Goal: Transaction & Acquisition: Purchase product/service

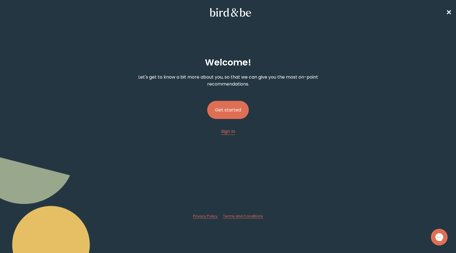
click at [231, 117] on button "Get started" at bounding box center [228, 110] width 42 height 18
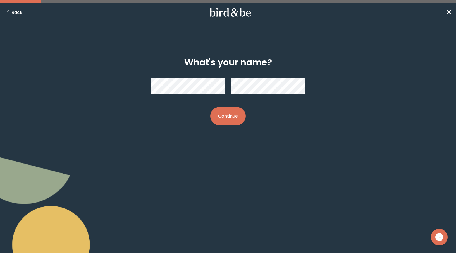
click at [229, 127] on div "What's your name? Continue" at bounding box center [227, 92] width 219 height 86
click at [229, 121] on button "Continue" at bounding box center [227, 116] width 35 height 18
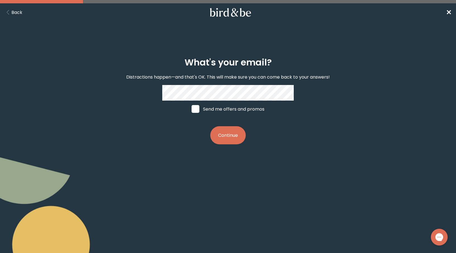
click at [195, 109] on span at bounding box center [195, 109] width 8 height 8
click at [191, 109] on input "Send me offers and promos" at bounding box center [191, 109] width 0 height 0
checkbox input "true"
click at [226, 138] on button "Continue" at bounding box center [227, 135] width 35 height 18
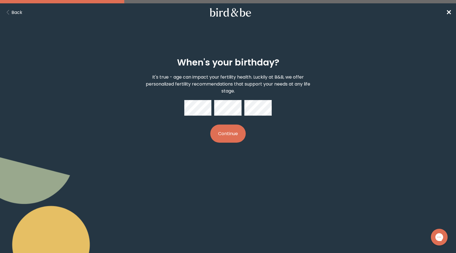
click at [221, 136] on button "Continue" at bounding box center [227, 134] width 35 height 18
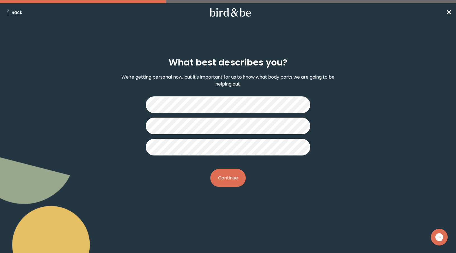
click at [232, 174] on button "Continue" at bounding box center [227, 178] width 35 height 18
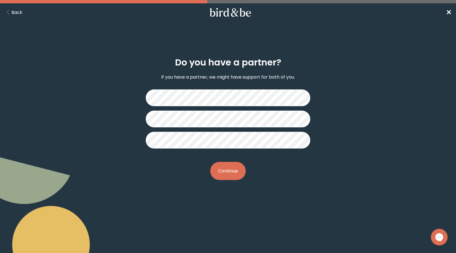
click at [231, 166] on button "Continue" at bounding box center [227, 171] width 35 height 18
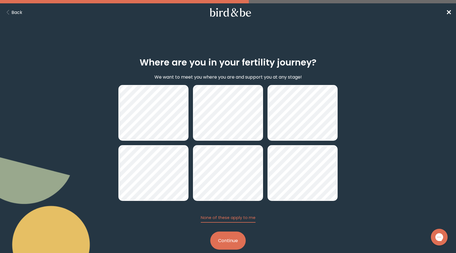
click at [236, 241] on button "Continue" at bounding box center [227, 241] width 35 height 18
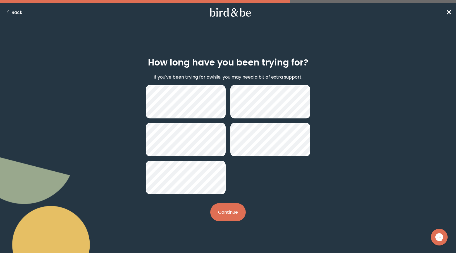
click at [238, 209] on button "Continue" at bounding box center [227, 212] width 35 height 18
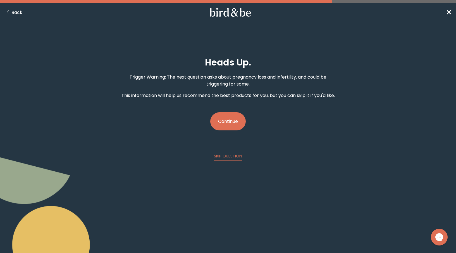
click at [228, 114] on button "Continue" at bounding box center [227, 121] width 35 height 18
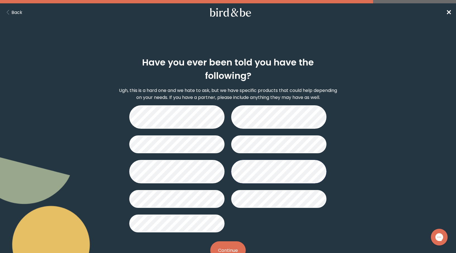
click at [236, 242] on button "Continue" at bounding box center [227, 251] width 35 height 18
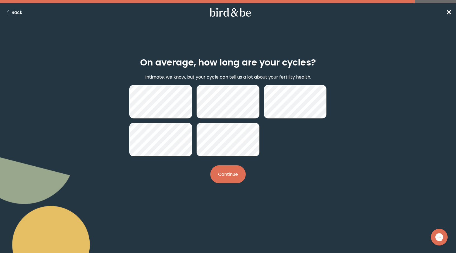
click at [21, 12] on button "Back" at bounding box center [13, 12] width 18 height 7
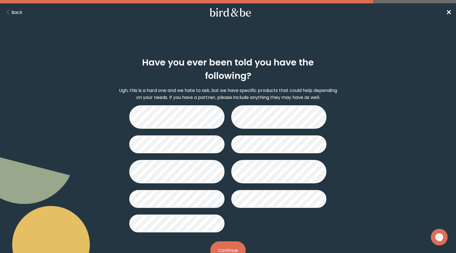
click at [232, 242] on button "Continue" at bounding box center [227, 251] width 35 height 18
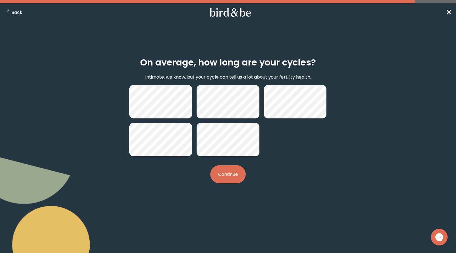
click at [235, 174] on button "Continue" at bounding box center [227, 175] width 35 height 18
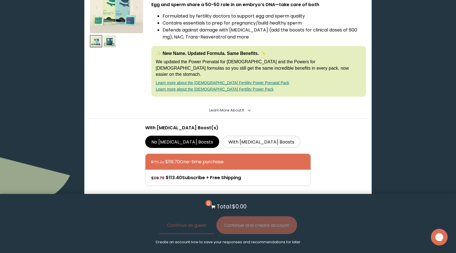
scroll to position [126, 0]
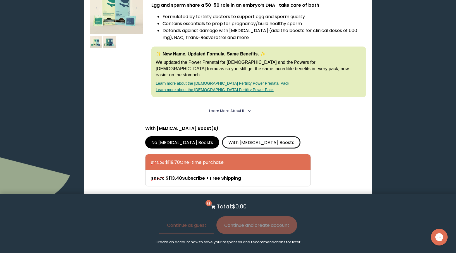
click at [226, 136] on label "With [MEDICAL_DATA] Boosts" at bounding box center [261, 142] width 78 height 12
click at [0, 0] on input "With [MEDICAL_DATA] Boosts" at bounding box center [0, 0] width 0 height 0
click at [174, 136] on label "No [MEDICAL_DATA] Boosts" at bounding box center [182, 142] width 74 height 12
click at [0, 0] on input "No [MEDICAL_DATA] Boosts" at bounding box center [0, 0] width 0 height 0
click at [234, 109] on summary "Learn More About it <" at bounding box center [228, 111] width 38 height 5
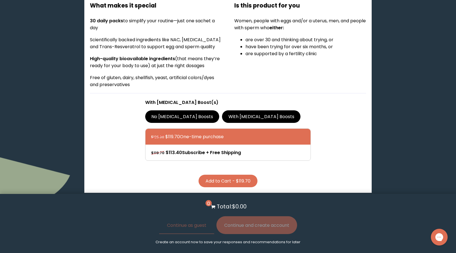
scroll to position [251, 0]
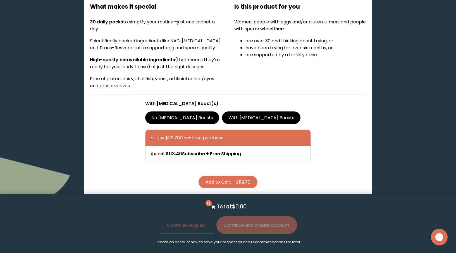
click at [224, 112] on label "With [MEDICAL_DATA] Boosts" at bounding box center [261, 118] width 78 height 12
click at [0, 0] on input "With [MEDICAL_DATA] Boosts" at bounding box center [0, 0] width 0 height 0
click at [180, 112] on label "No [MEDICAL_DATA] Boosts" at bounding box center [182, 118] width 74 height 12
click at [0, 0] on input "No [MEDICAL_DATA] Boosts" at bounding box center [0, 0] width 0 height 0
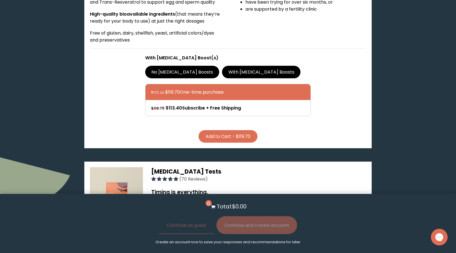
scroll to position [76, 0]
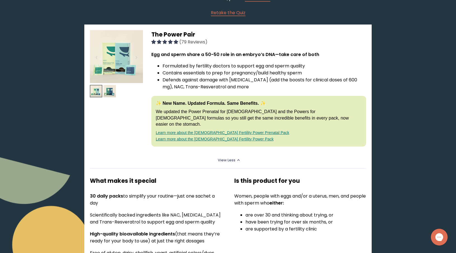
click at [219, 131] on link "Learn more about the [DEMOGRAPHIC_DATA] Fertility Power Prenatal Pack" at bounding box center [222, 133] width 133 height 4
click at [225, 137] on link "Learn more about the [DEMOGRAPHIC_DATA] Fertility Power Pack" at bounding box center [215, 139] width 118 height 4
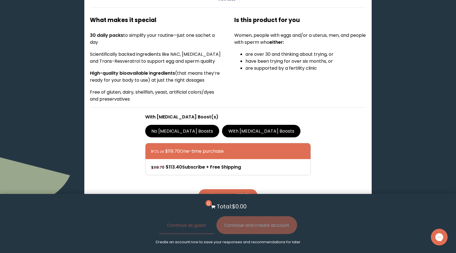
scroll to position [317, 0]
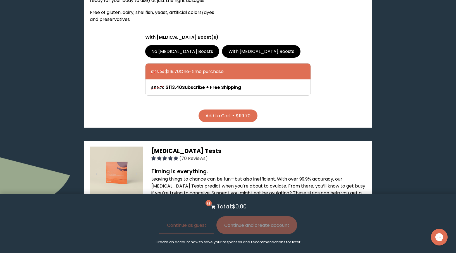
click at [231, 45] on label "With [MEDICAL_DATA] Boosts" at bounding box center [261, 51] width 78 height 12
click at [0, 0] on input "With [MEDICAL_DATA] Boosts" at bounding box center [0, 0] width 0 height 0
click at [236, 110] on button "Add to Cart - $148.20" at bounding box center [228, 116] width 61 height 13
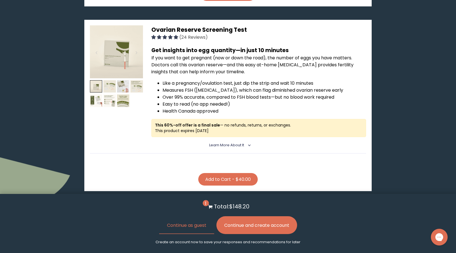
scroll to position [872, 0]
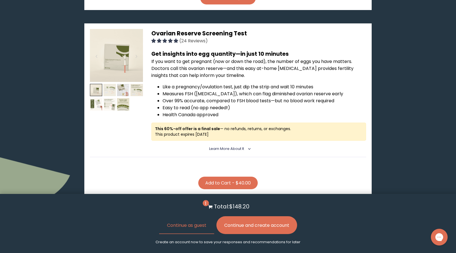
click at [113, 84] on img at bounding box center [109, 90] width 13 height 13
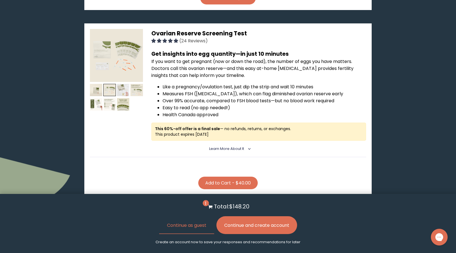
click at [125, 84] on img at bounding box center [123, 90] width 13 height 13
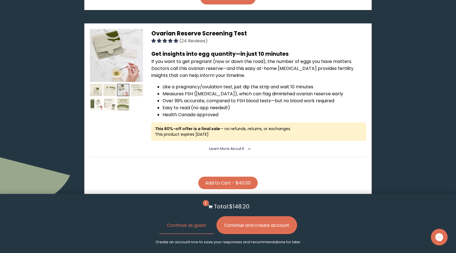
click at [136, 84] on img at bounding box center [136, 90] width 13 height 13
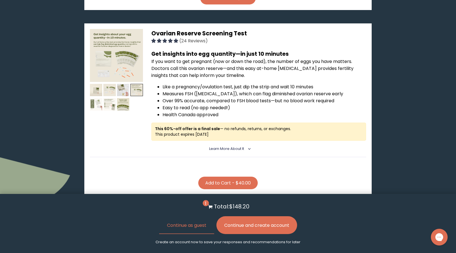
click at [93, 98] on img at bounding box center [96, 104] width 13 height 13
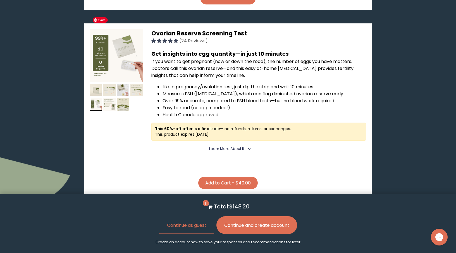
click at [111, 51] on img at bounding box center [116, 55] width 53 height 53
click at [228, 147] on span "Learn More About it" at bounding box center [226, 149] width 35 height 5
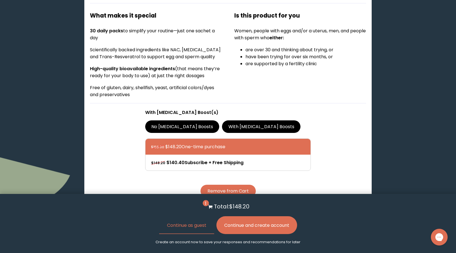
scroll to position [248, 0]
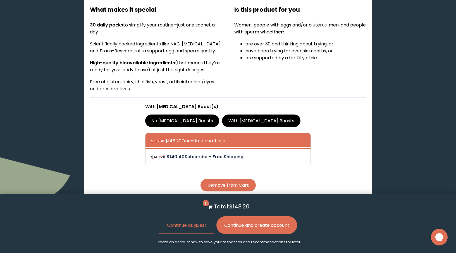
click at [229, 149] on div at bounding box center [233, 157] width 165 height 16
click at [151, 153] on input "$148.20 $140.40 Subscribe + Free Shipping" at bounding box center [151, 153] width 0 height 0
radio input "true"
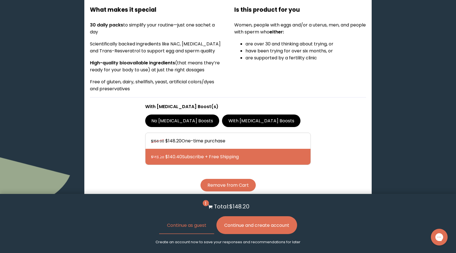
click at [237, 179] on button "Remove from Cart" at bounding box center [227, 185] width 55 height 13
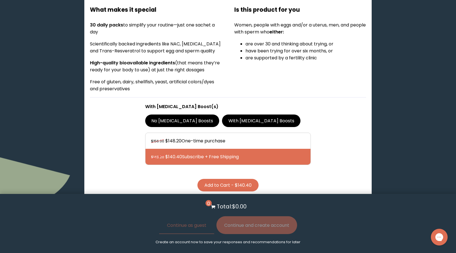
click at [214, 149] on div at bounding box center [233, 157] width 165 height 16
click at [151, 153] on input "$148.20 $140.40 Subscribe + Free Shipping" at bounding box center [151, 153] width 0 height 0
click at [233, 179] on button "Add to Cart - $140.40" at bounding box center [227, 185] width 61 height 13
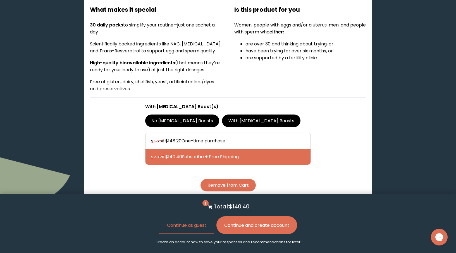
click at [314, 209] on section "1 Total: $140.40 Continue as guest Continue and create account Create an accoun…" at bounding box center [228, 223] width 456 height 59
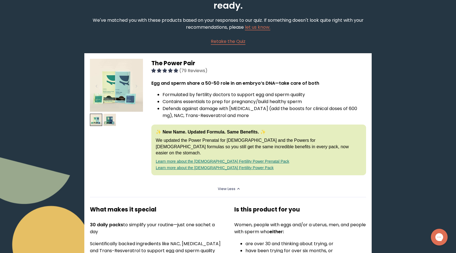
scroll to position [0, 0]
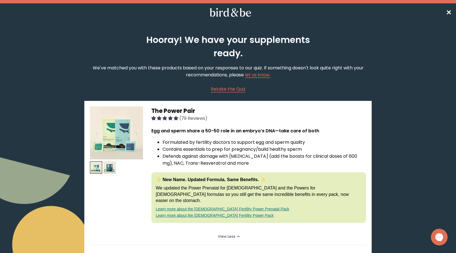
click at [448, 15] on span "✕" at bounding box center [449, 12] width 6 height 9
